Goal: Transaction & Acquisition: Register for event/course

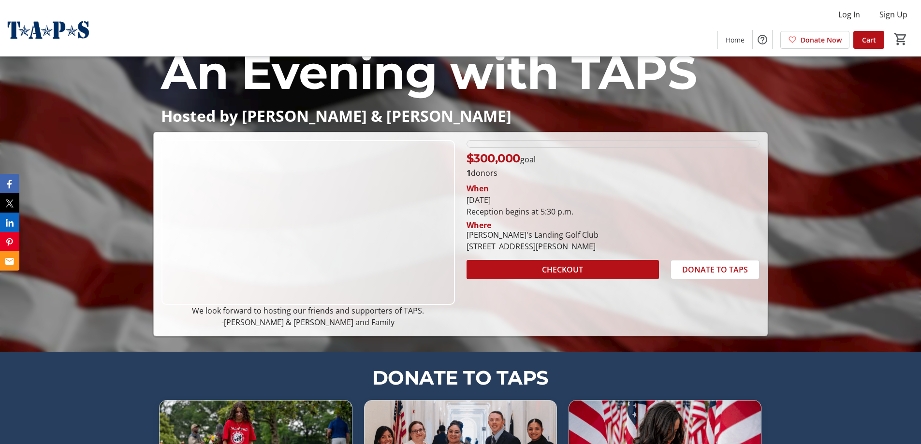
scroll to position [97, 0]
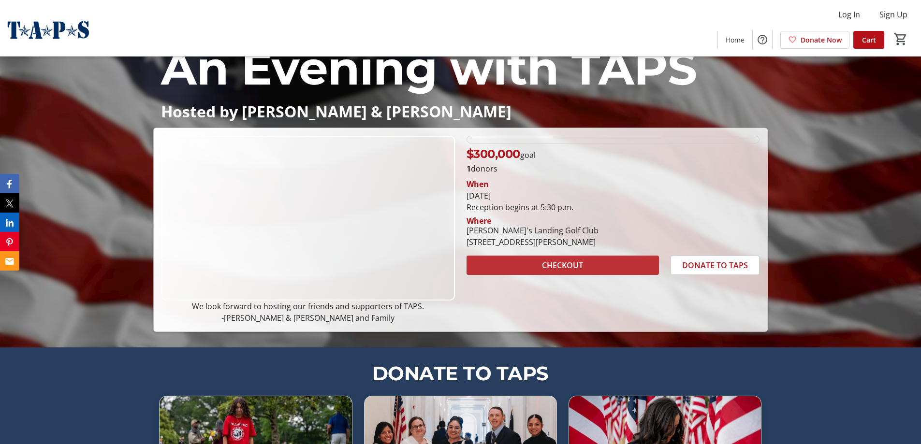
click at [604, 265] on span at bounding box center [563, 265] width 192 height 23
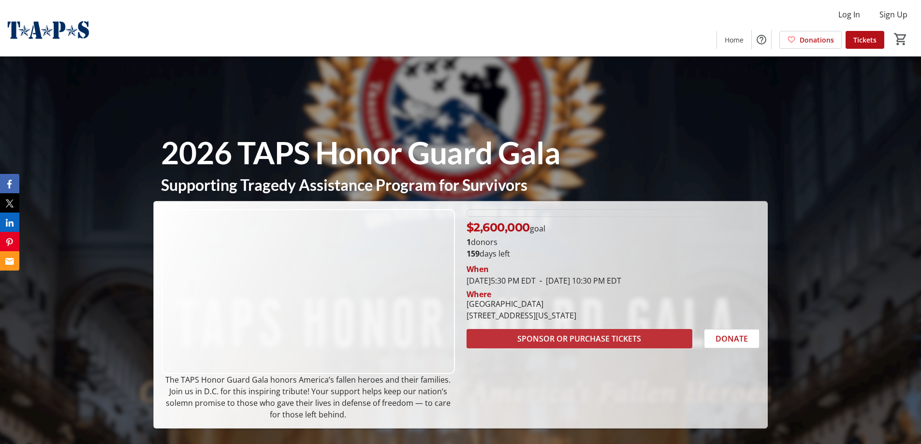
click at [523, 336] on span "SPONSOR OR PURCHASE TICKETS" at bounding box center [579, 339] width 124 height 12
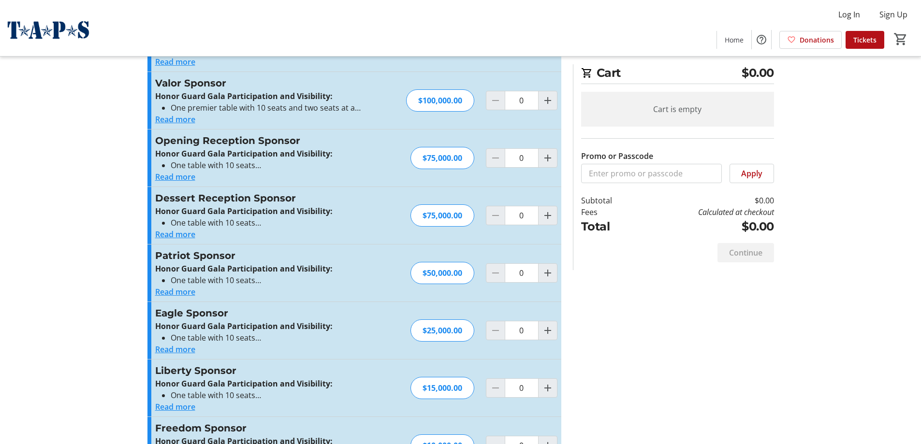
scroll to position [165, 0]
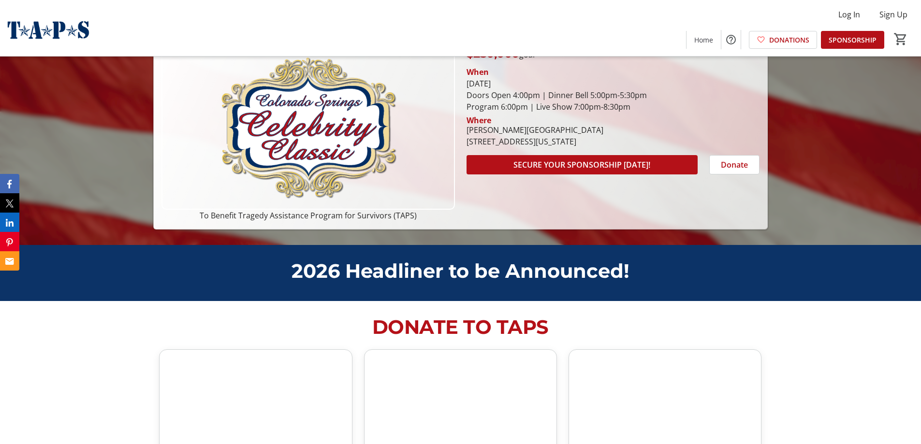
scroll to position [242, 0]
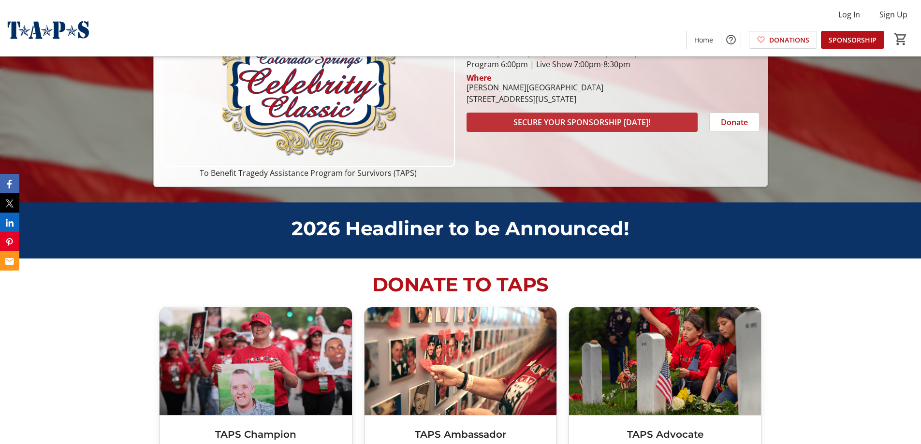
click at [583, 121] on span "SECURE YOUR SPONSORSHIP [DATE]!" at bounding box center [582, 123] width 137 height 12
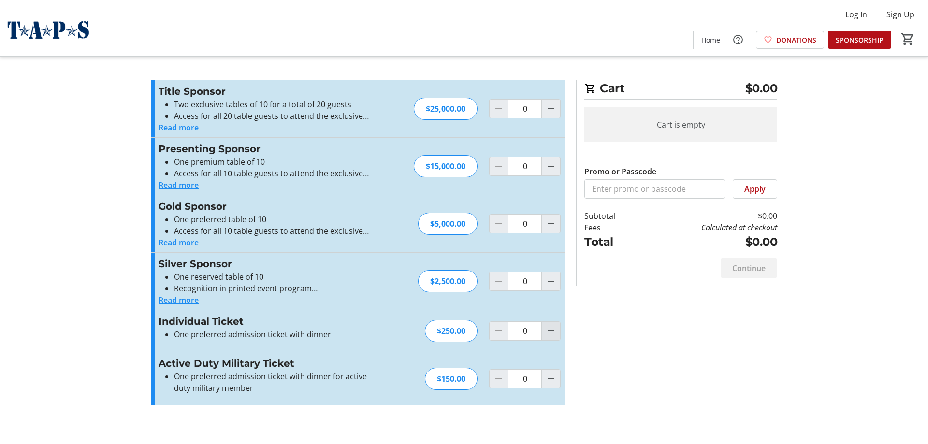
click at [555, 333] on mat-icon "Increment by one" at bounding box center [551, 331] width 12 height 12
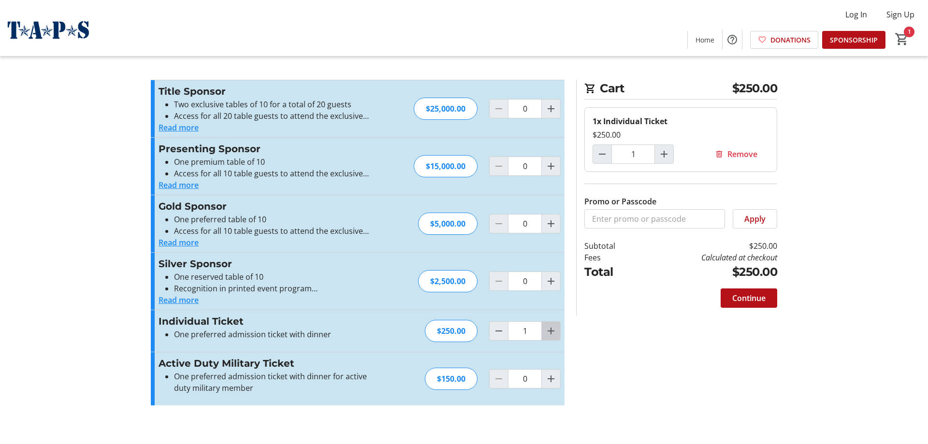
click at [555, 333] on mat-icon "Increment by one" at bounding box center [551, 331] width 12 height 12
type input "2"
click at [496, 333] on mat-icon "Decrement by one" at bounding box center [499, 331] width 12 height 12
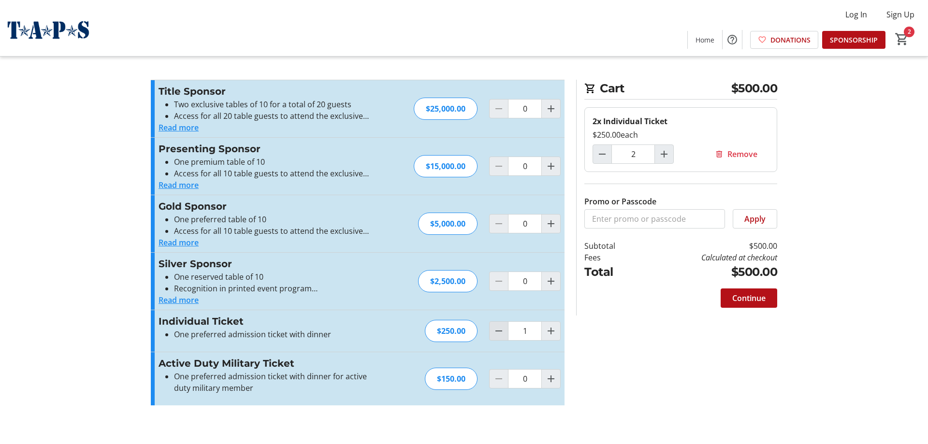
type input "0"
